Goal: Task Accomplishment & Management: Manage account settings

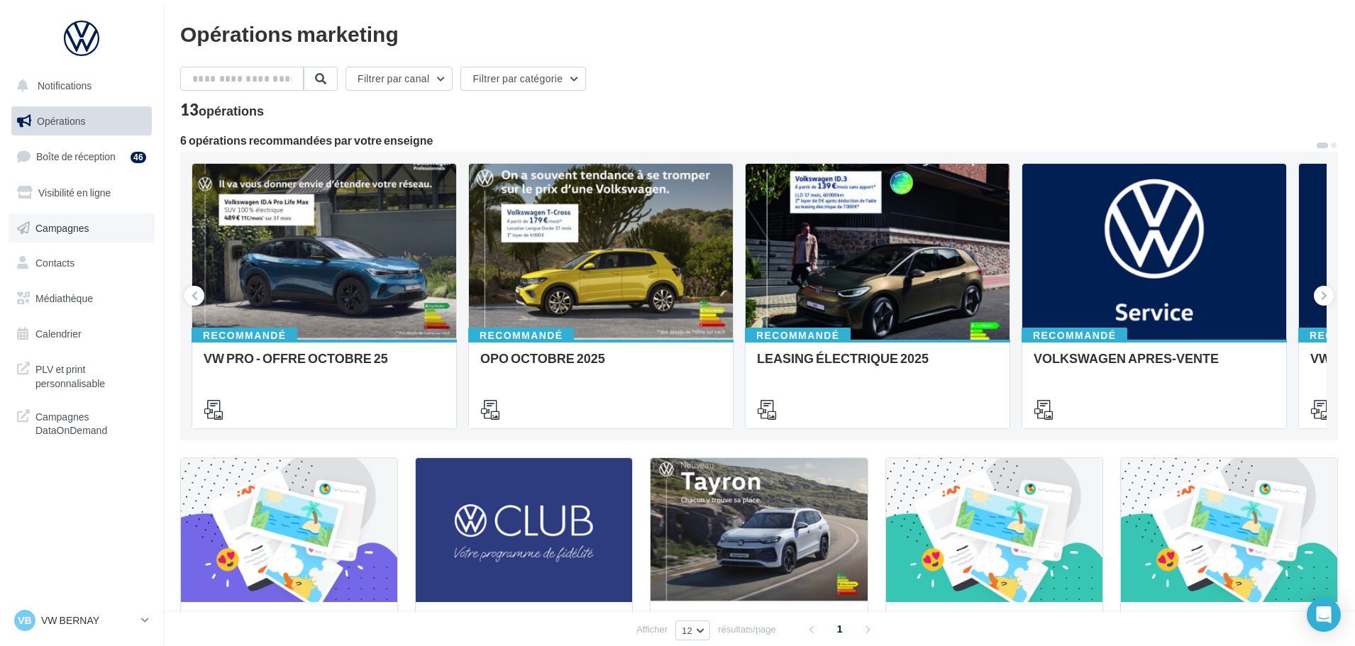
click at [62, 226] on span "Campagnes" at bounding box center [62, 227] width 54 height 12
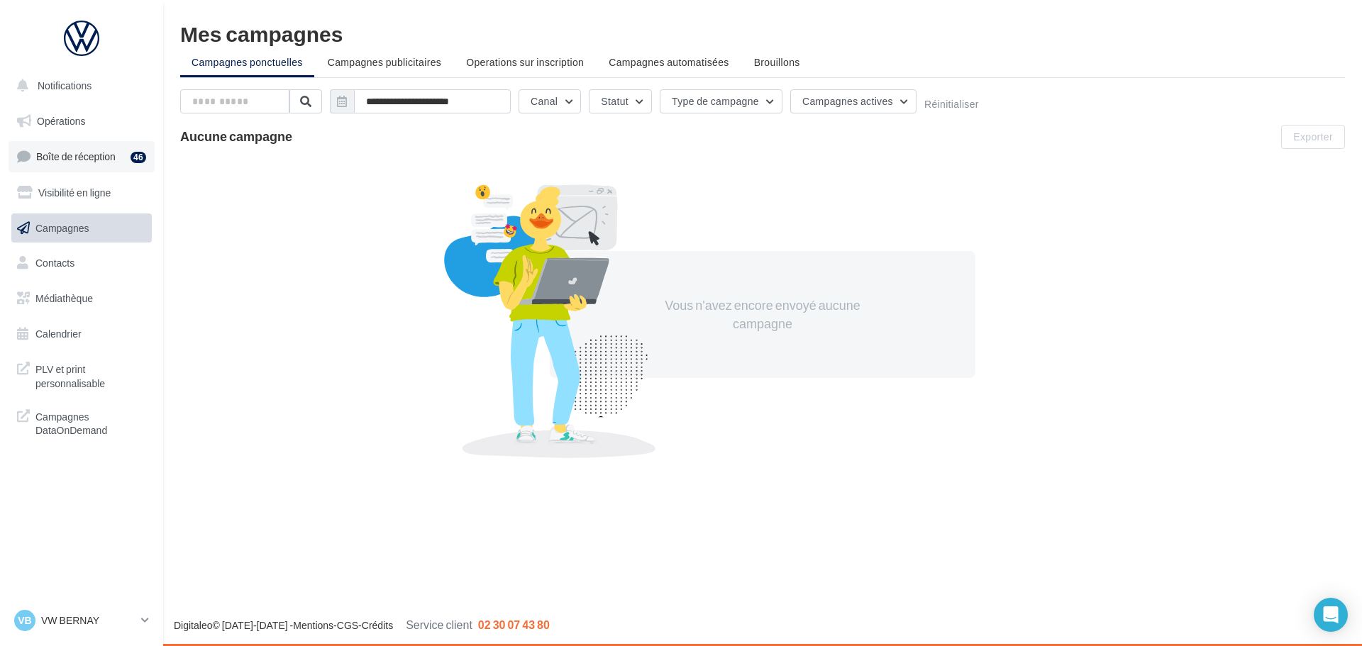
click at [67, 155] on span "Boîte de réception" at bounding box center [75, 156] width 79 height 12
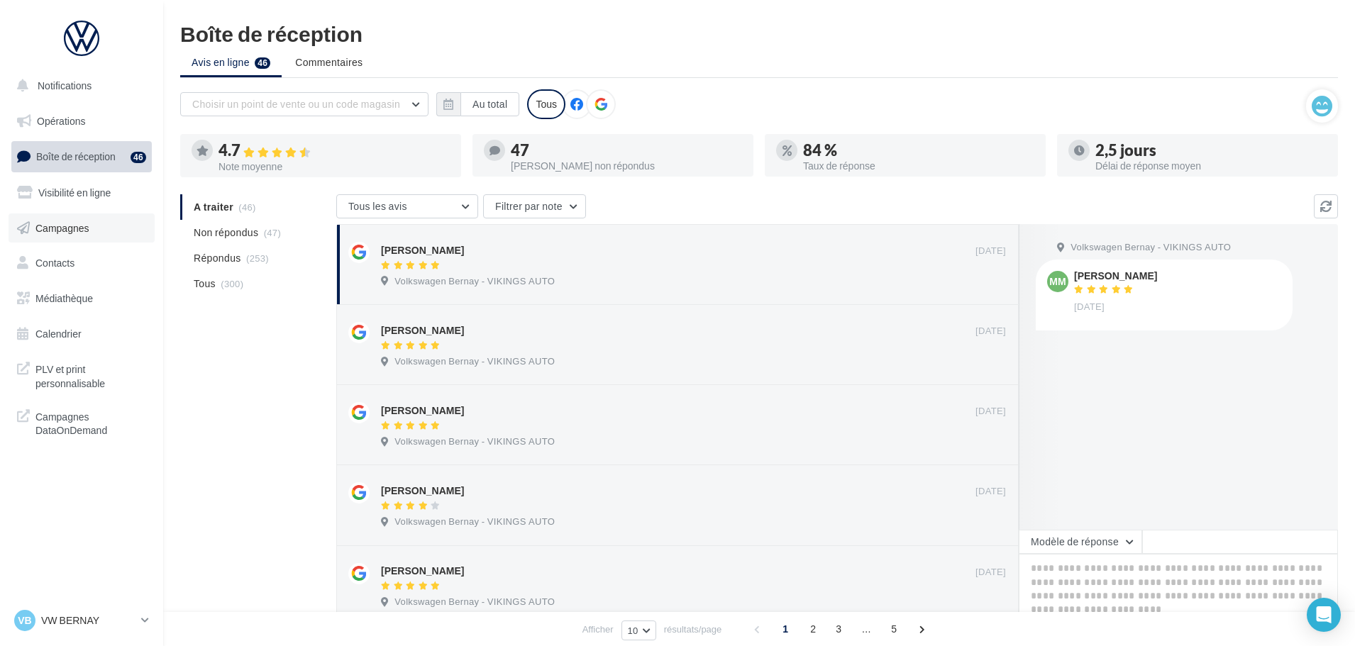
click at [79, 230] on span "Campagnes" at bounding box center [62, 227] width 54 height 12
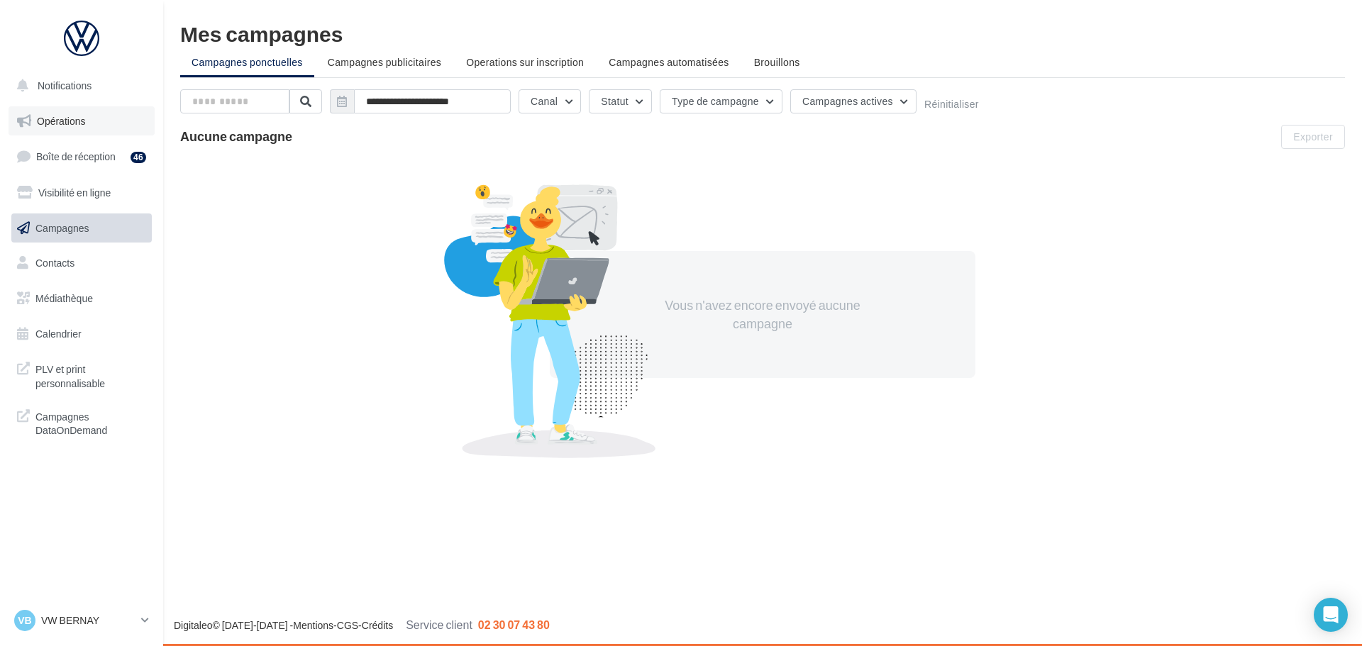
click at [59, 121] on span "Opérations" at bounding box center [61, 121] width 48 height 12
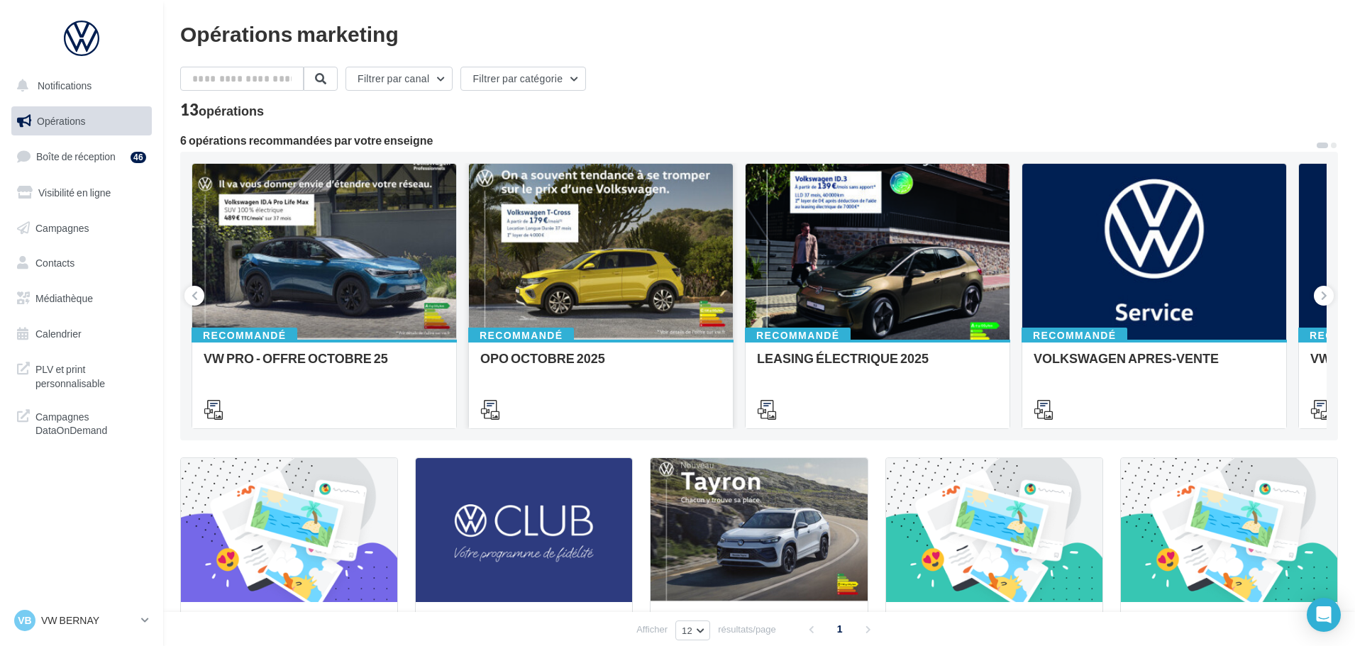
click at [657, 289] on div at bounding box center [601, 252] width 264 height 177
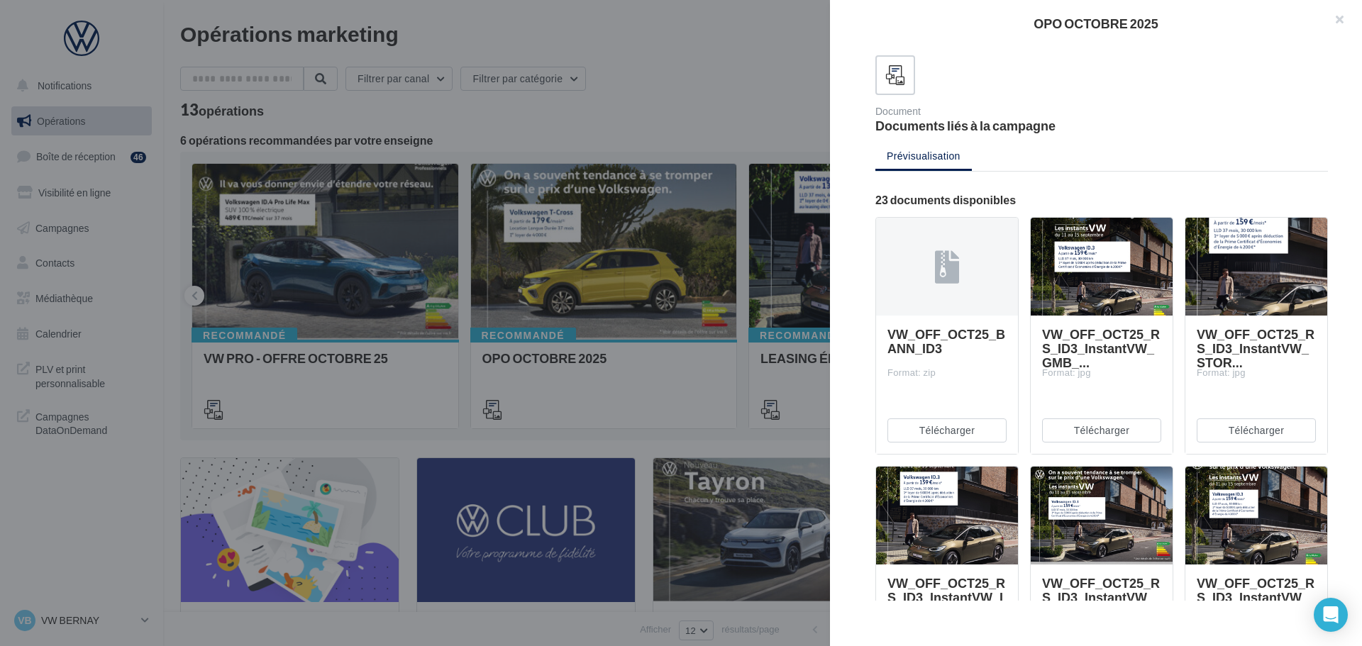
scroll to position [65, 0]
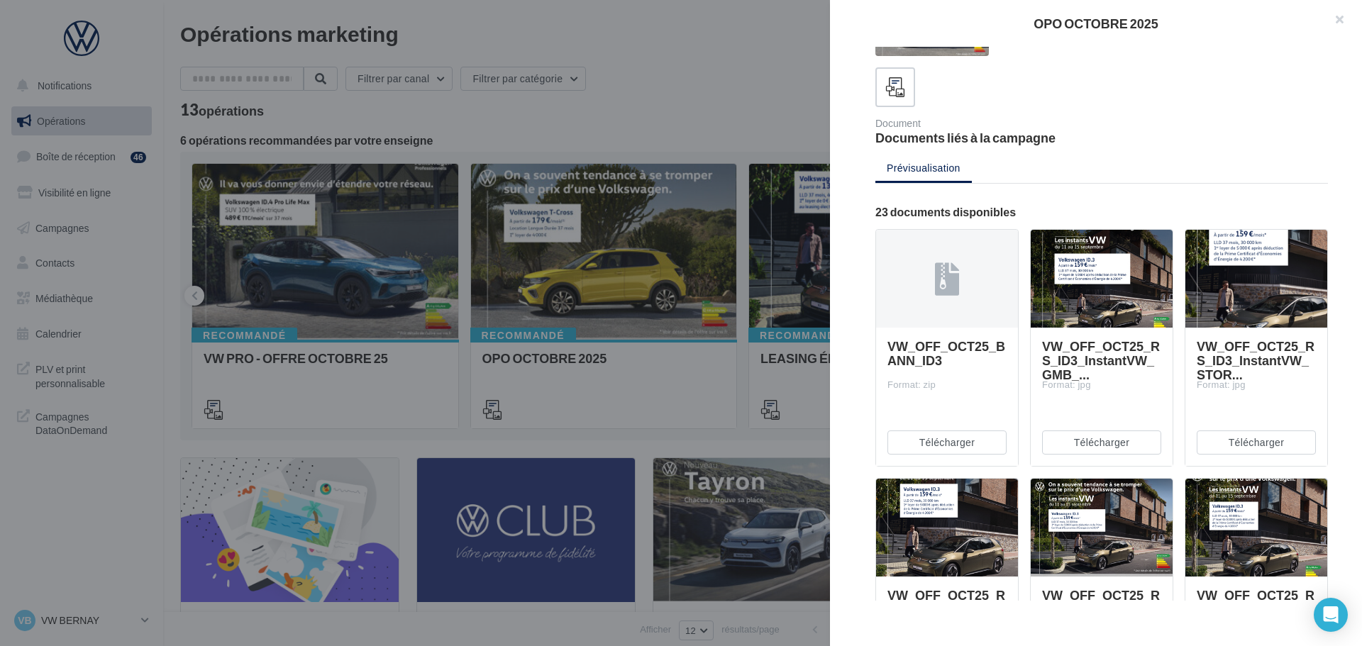
click at [1095, 294] on div at bounding box center [1101, 279] width 142 height 99
click at [1096, 362] on span "VW_OFF_OCT25_RS_ID3_InstantVW_GMB_..." at bounding box center [1101, 360] width 118 height 44
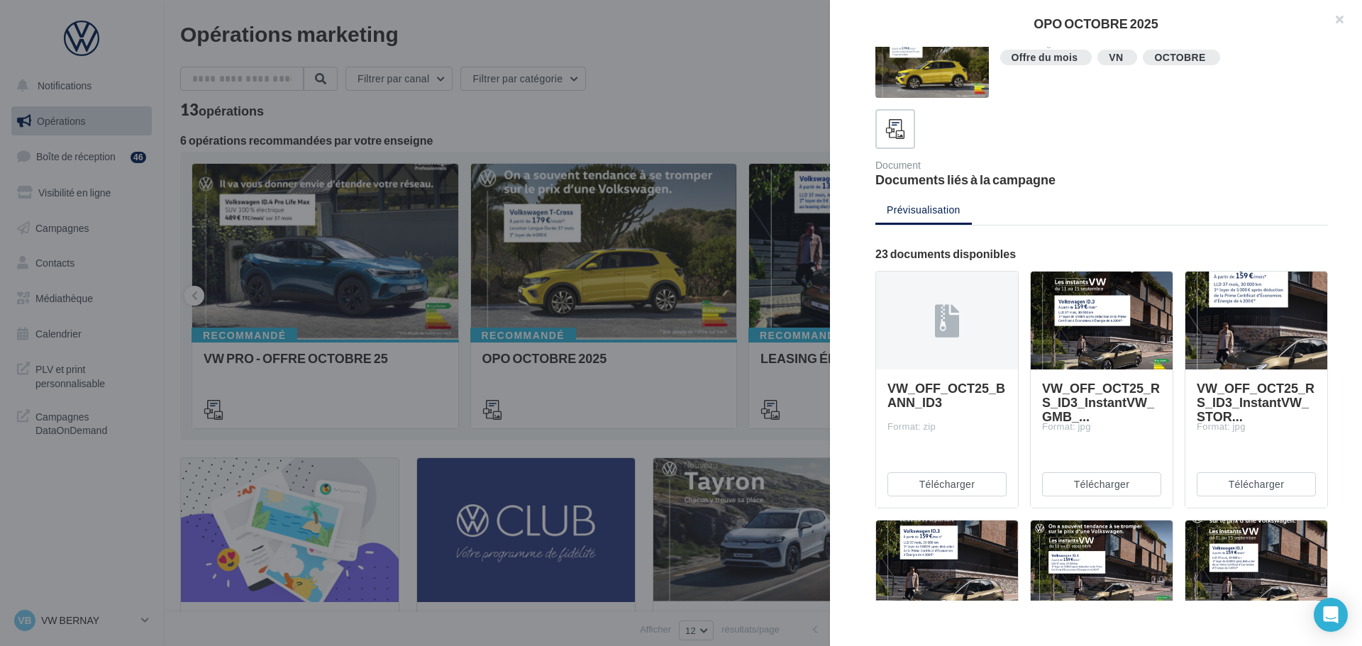
scroll to position [0, 0]
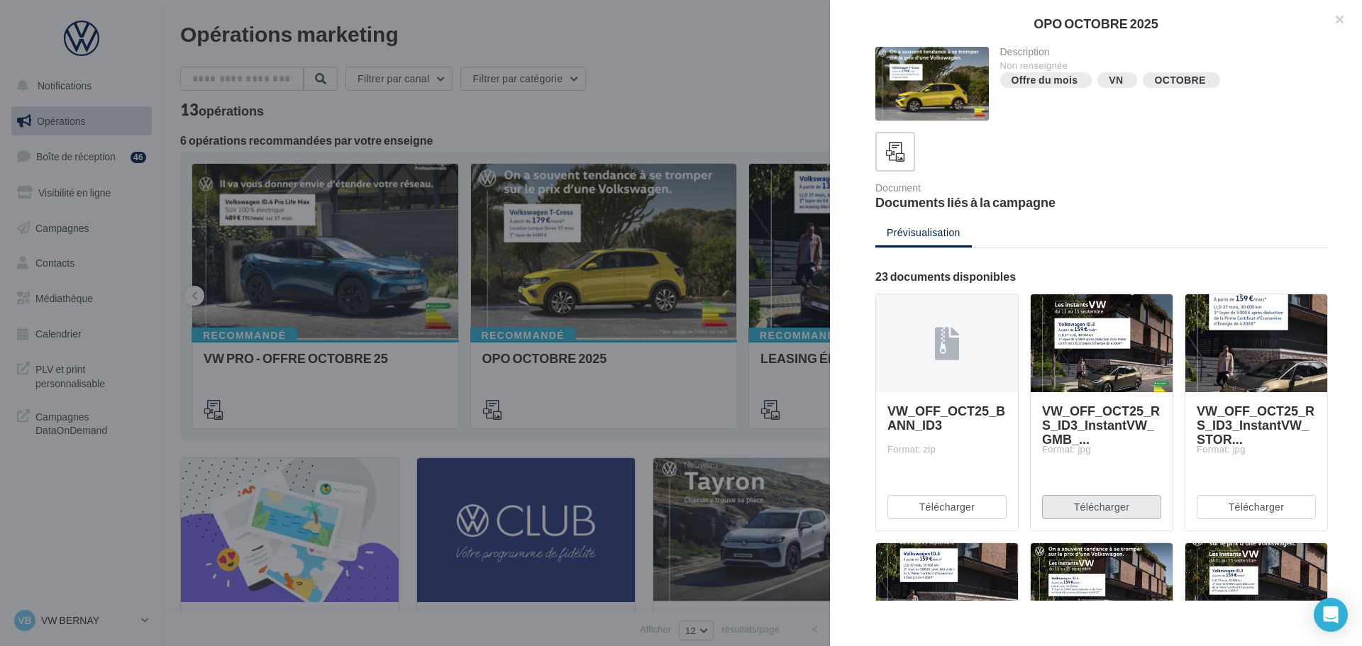
click at [1087, 509] on button "Télécharger" at bounding box center [1101, 507] width 119 height 24
click at [1344, 21] on button "button" at bounding box center [1333, 21] width 57 height 43
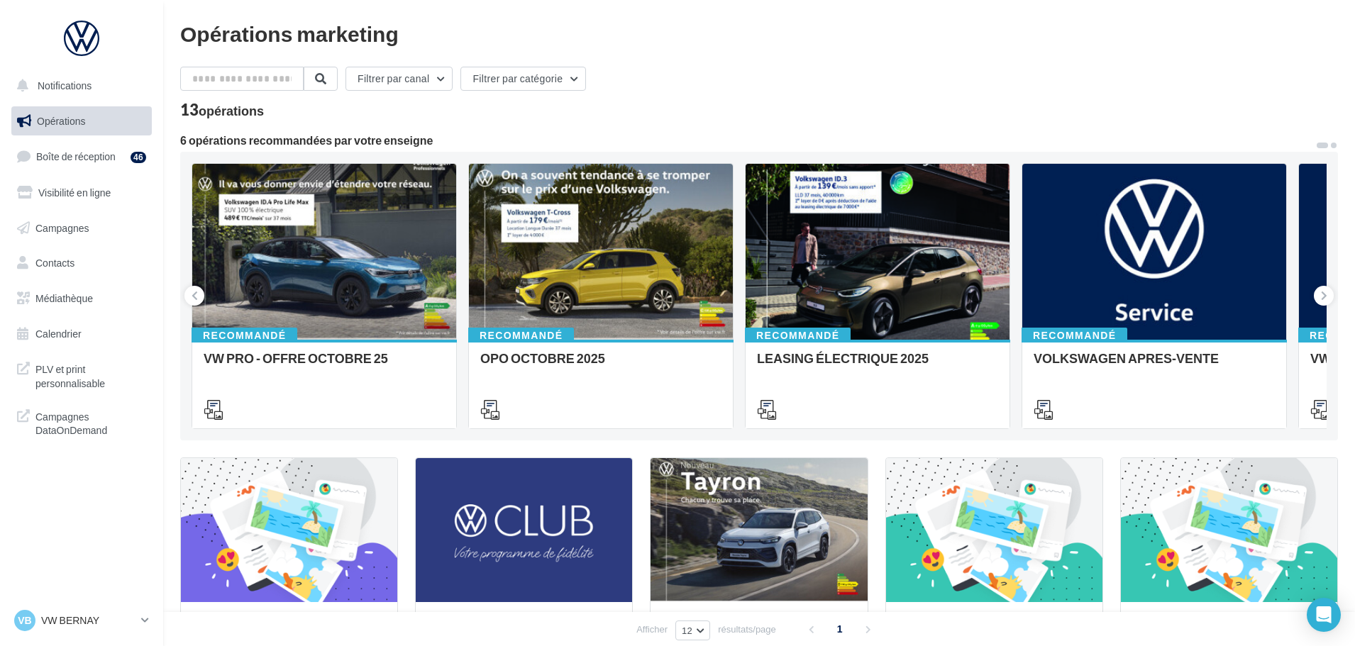
click at [1333, 145] on span at bounding box center [1333, 146] width 6 height 6
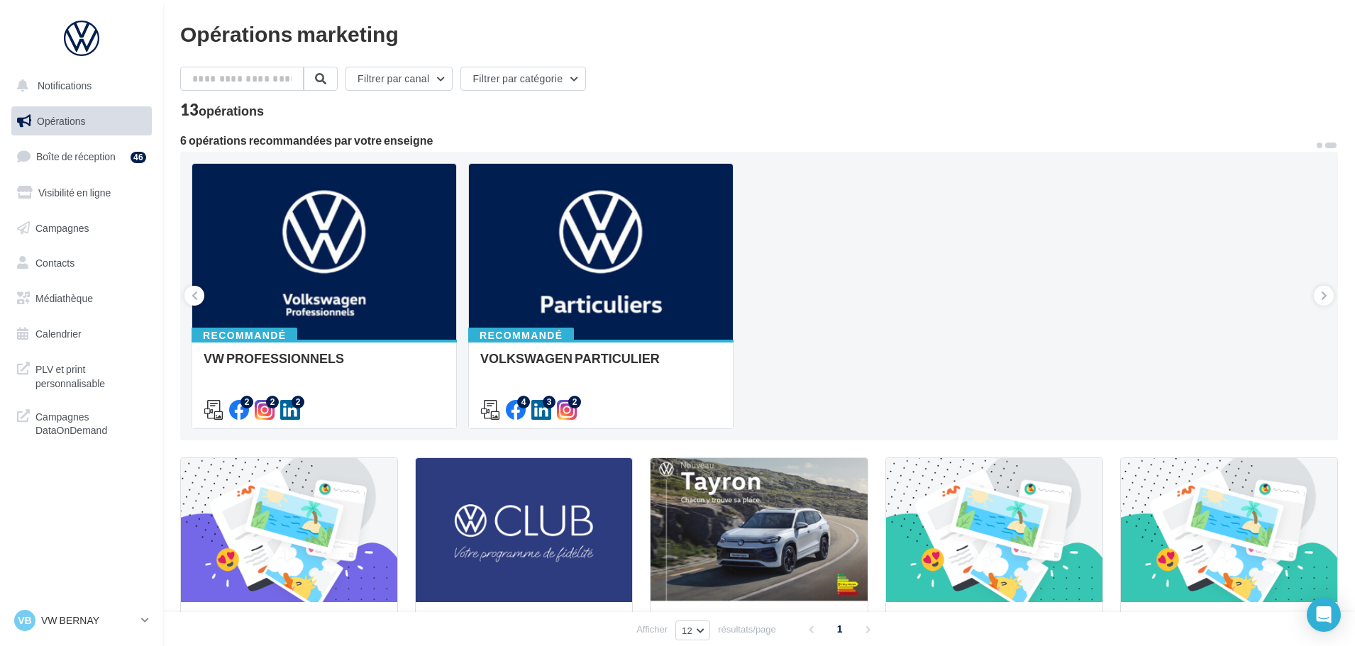
click at [1319, 144] on span at bounding box center [1319, 146] width 6 height 6
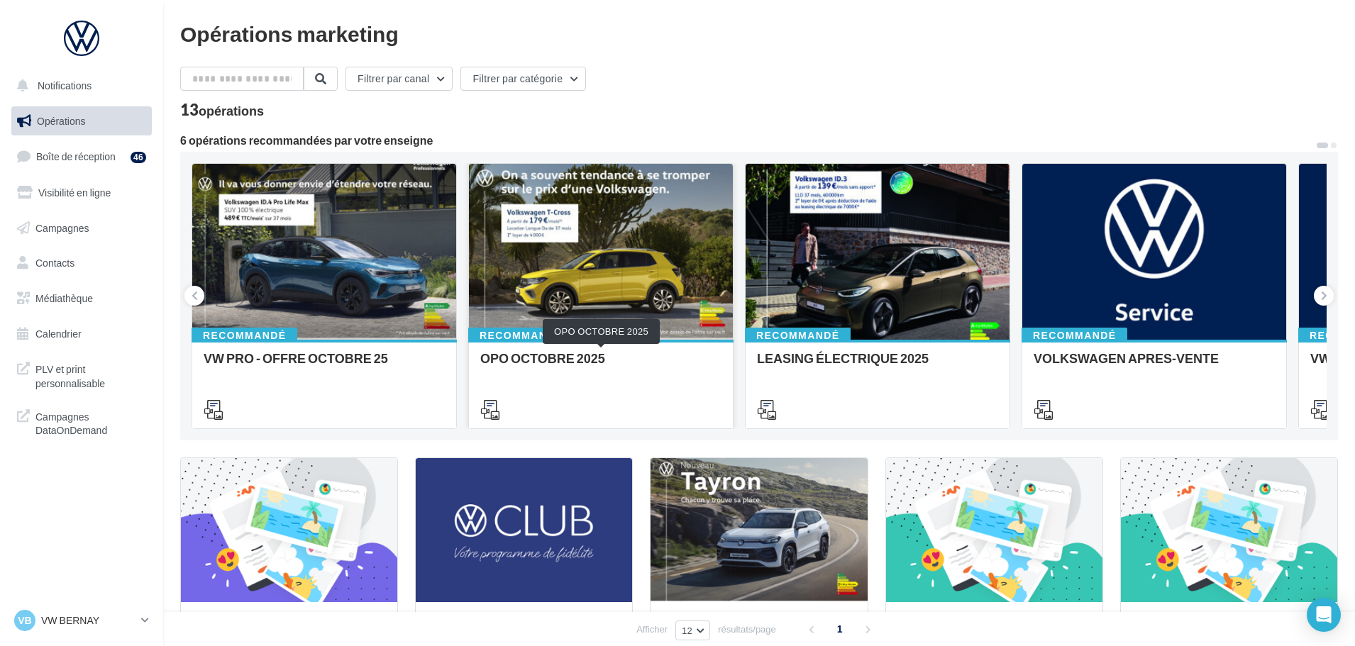
click at [542, 364] on div "OPO OCTOBRE 2025" at bounding box center [600, 365] width 241 height 28
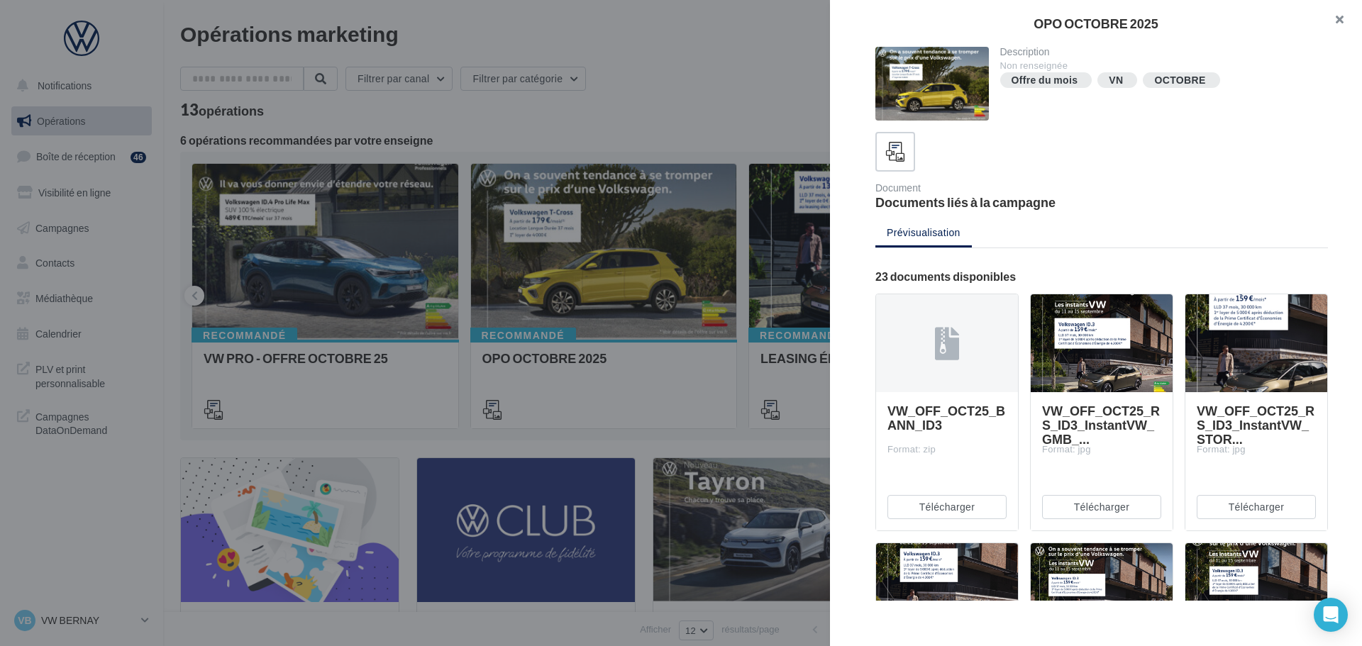
click at [1331, 28] on button "button" at bounding box center [1333, 21] width 57 height 43
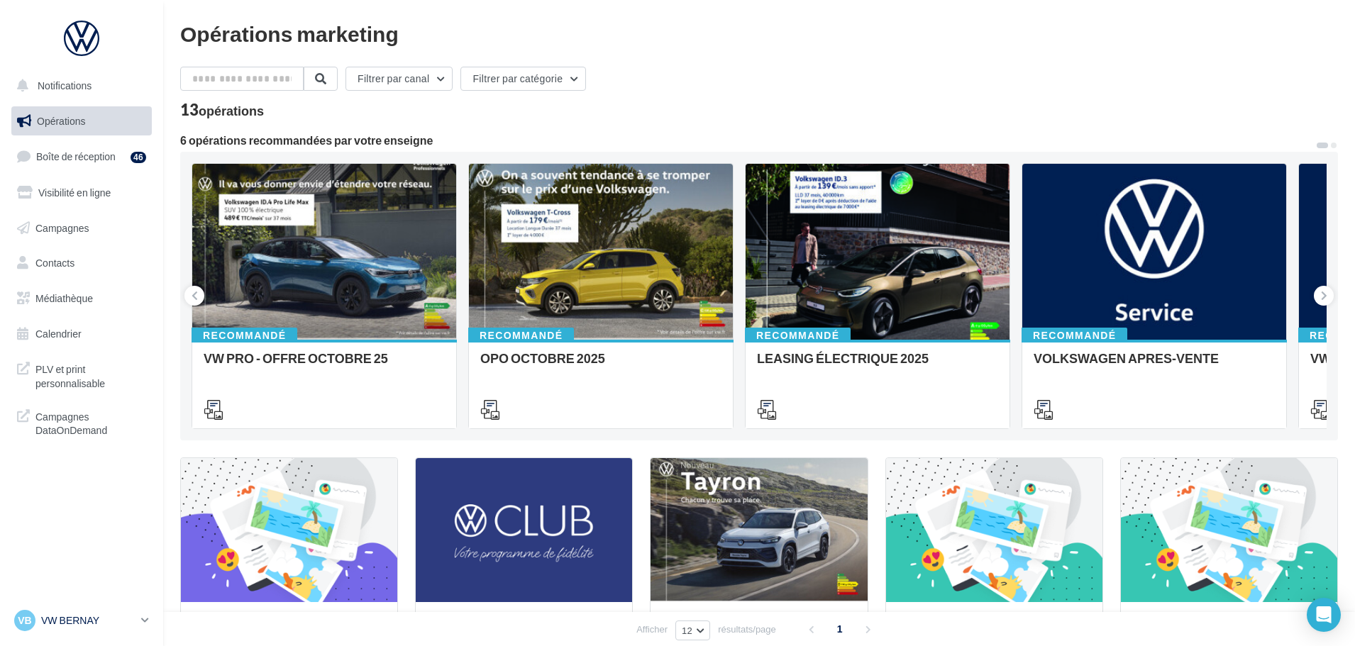
click at [81, 619] on p "VW BERNAY" at bounding box center [88, 620] width 94 height 14
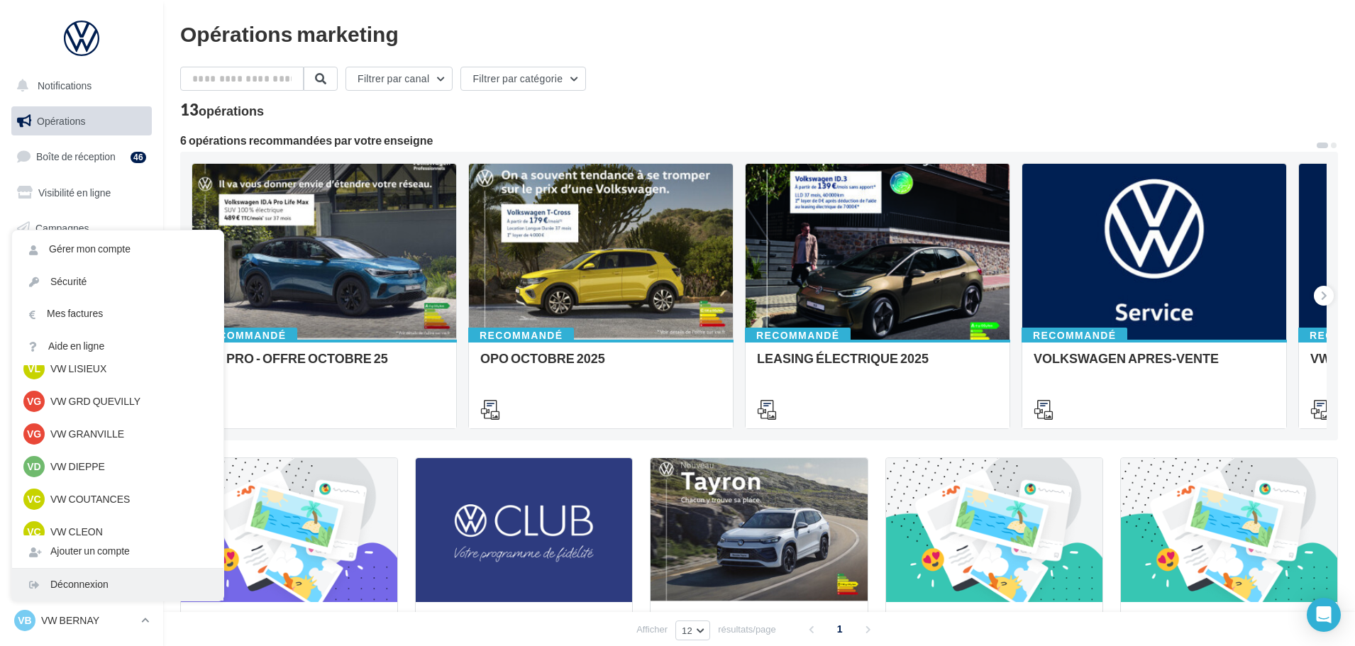
scroll to position [355, 0]
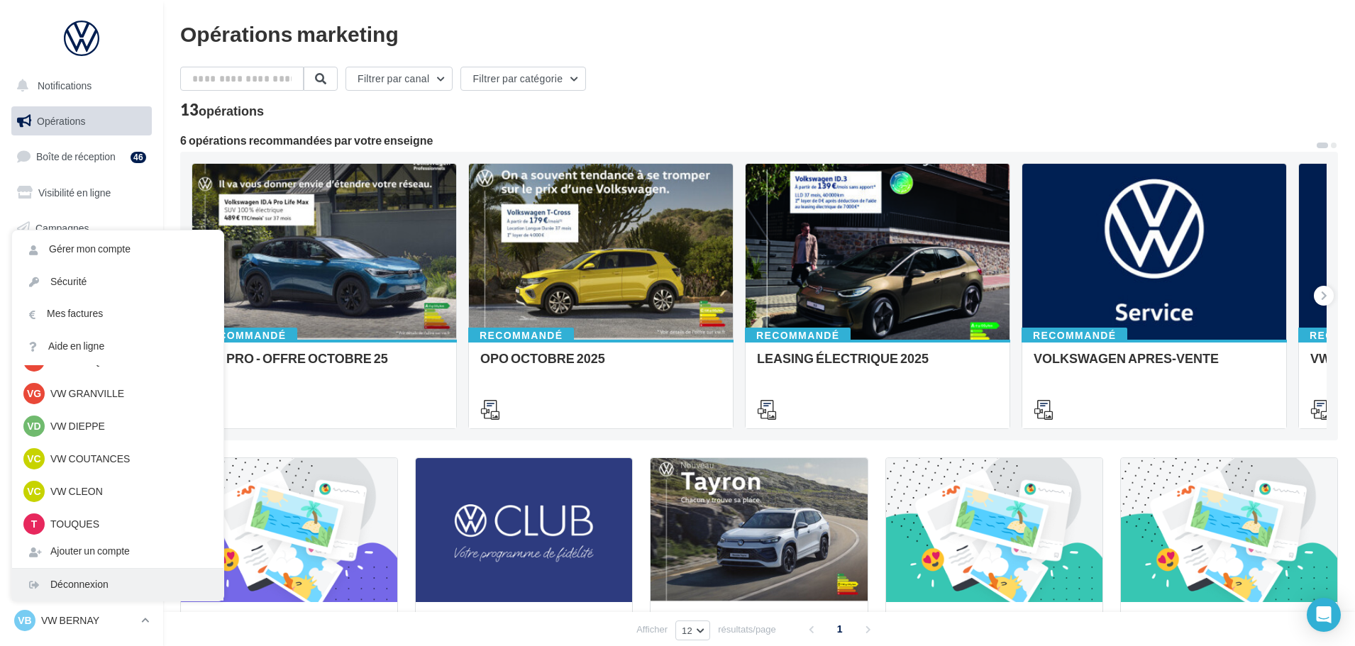
click at [89, 594] on div "Déconnexion" at bounding box center [117, 585] width 211 height 32
